Goal: Task Accomplishment & Management: Manage account settings

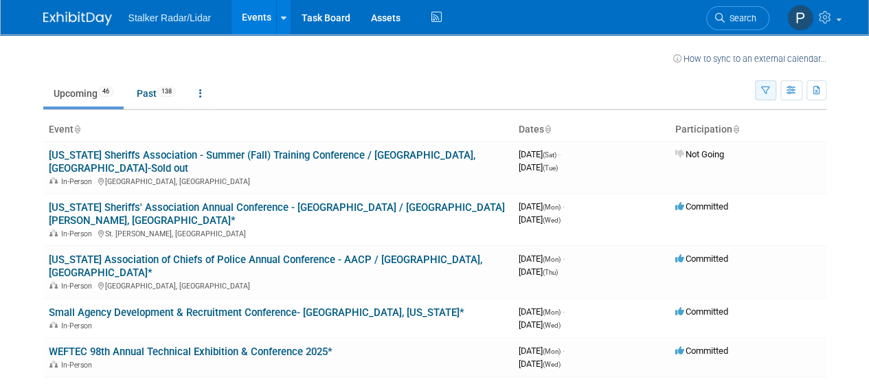
click at [764, 87] on icon "button" at bounding box center [765, 91] width 9 height 9
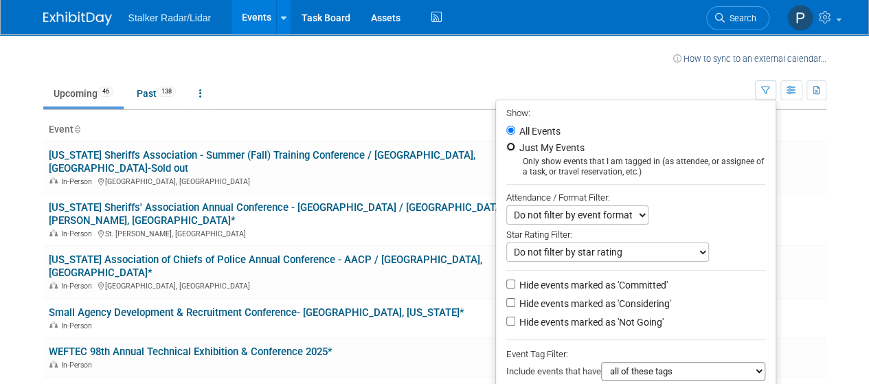
click at [506, 148] on input "Just My Events" at bounding box center [510, 146] width 9 height 9
radio input "true"
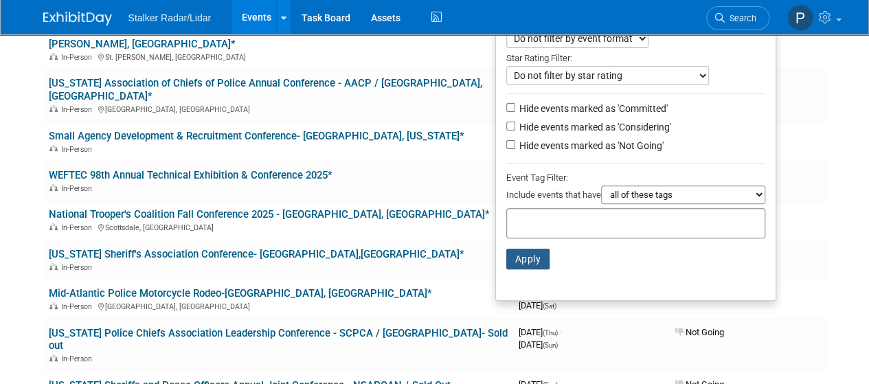
scroll to position [177, 0]
click at [522, 256] on button "Apply" at bounding box center [528, 258] width 44 height 21
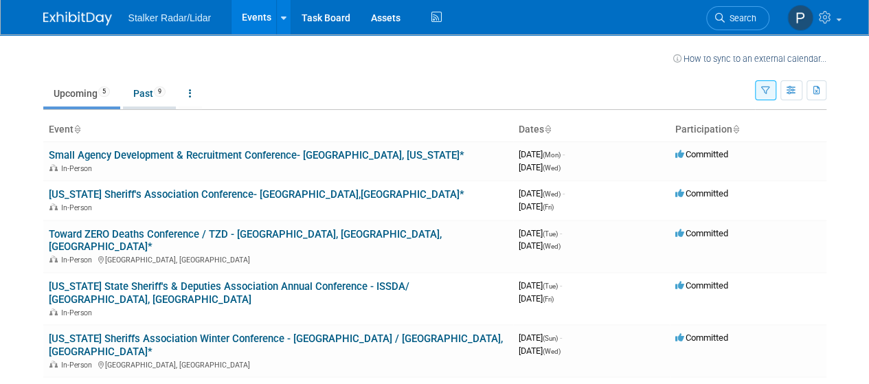
click at [143, 86] on link "Past 9" at bounding box center [149, 93] width 53 height 26
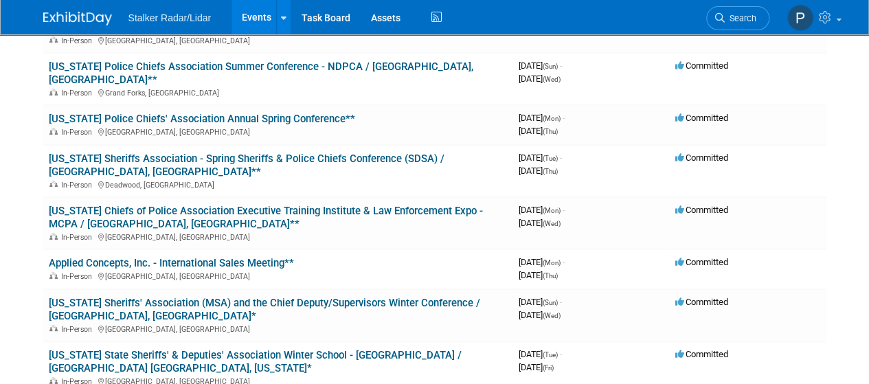
scroll to position [140, 0]
